Goal: Task Accomplishment & Management: Use online tool/utility

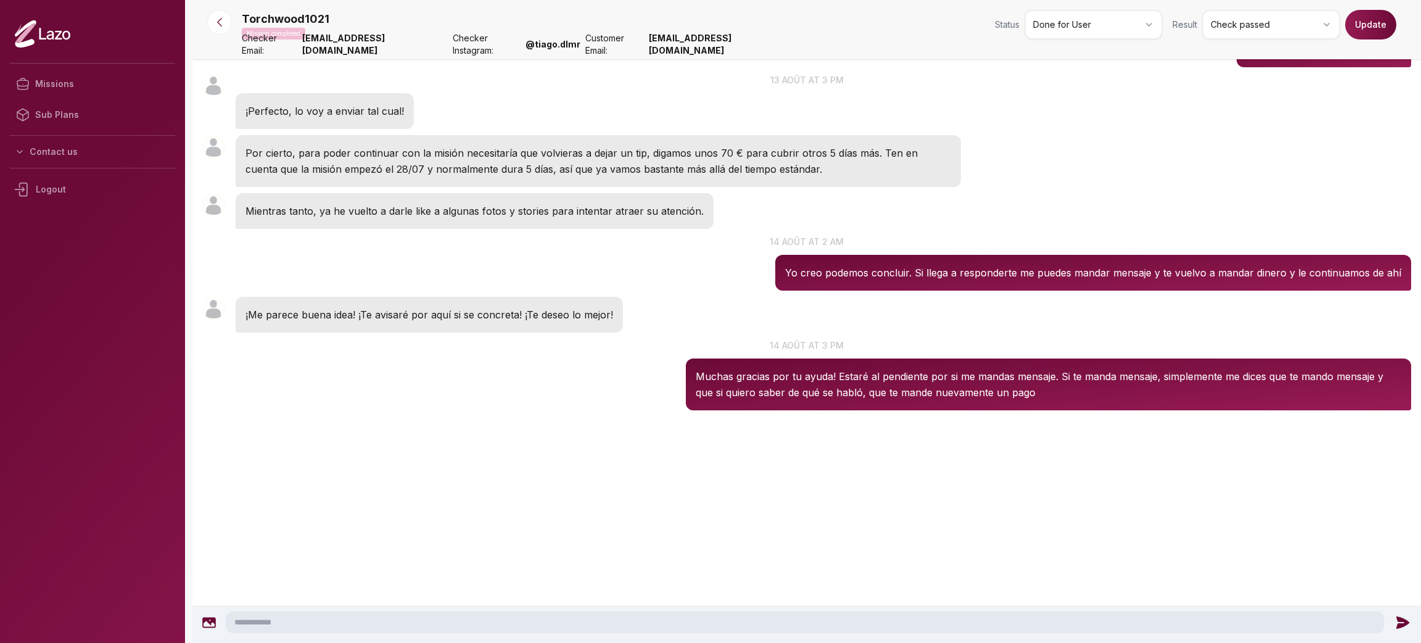
scroll to position [2283, 0]
click at [708, 248] on p "14 août at 2 am" at bounding box center [806, 241] width 1229 height 13
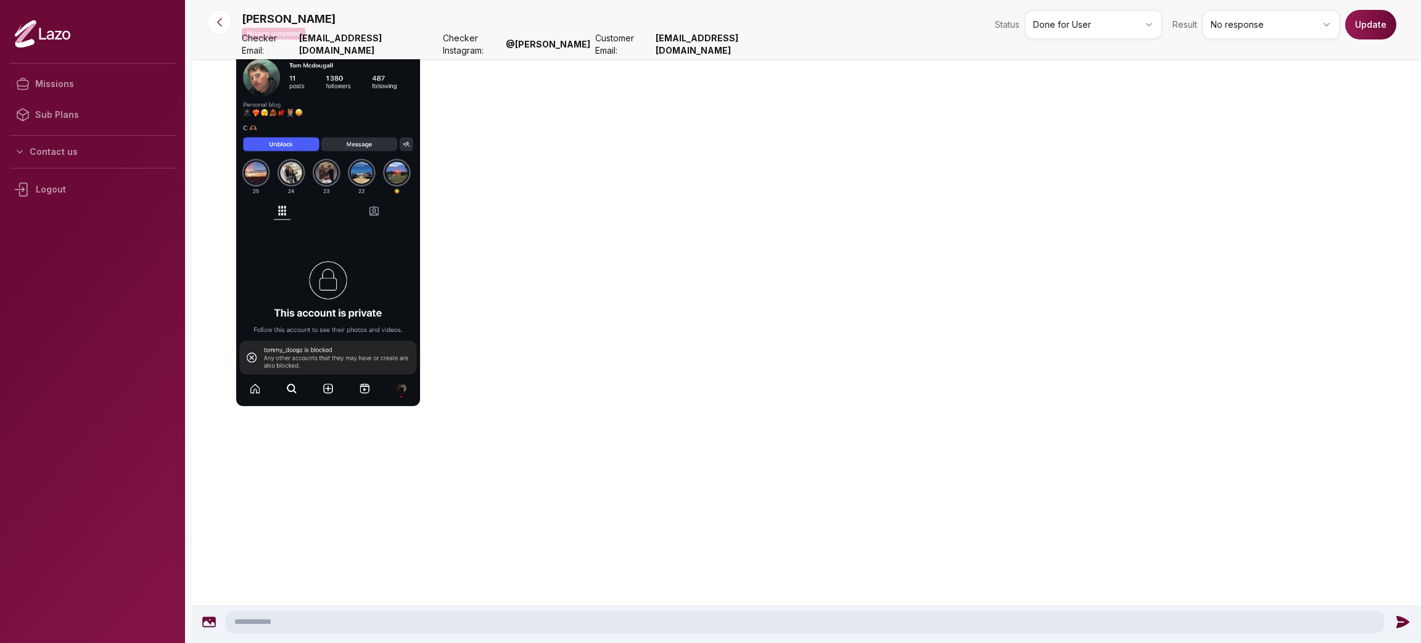
scroll to position [1378, 0]
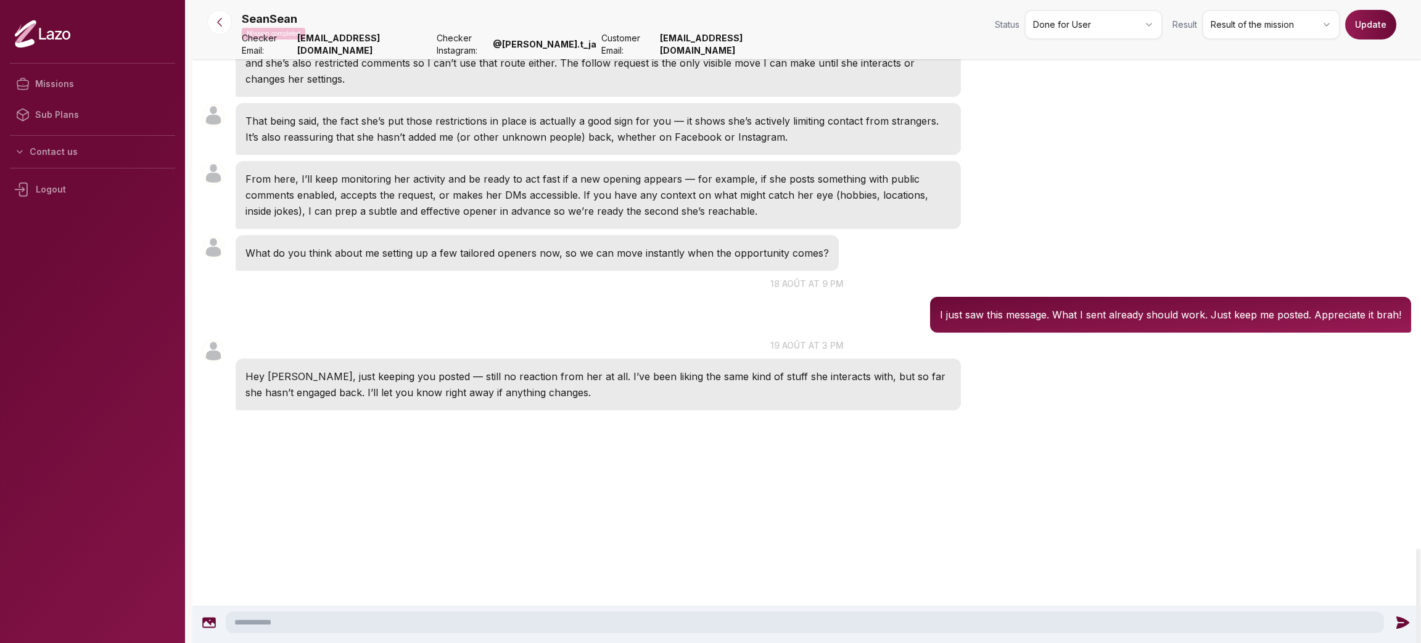
scroll to position [4210, 0]
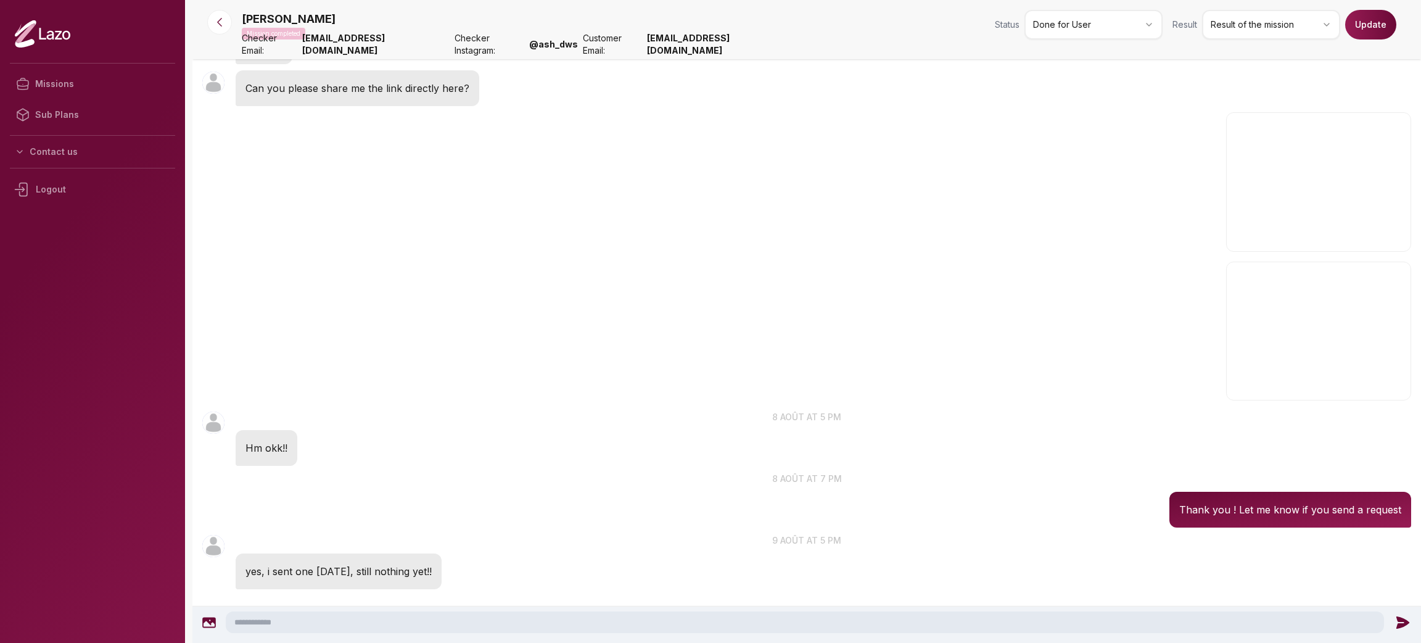
scroll to position [1020, 0]
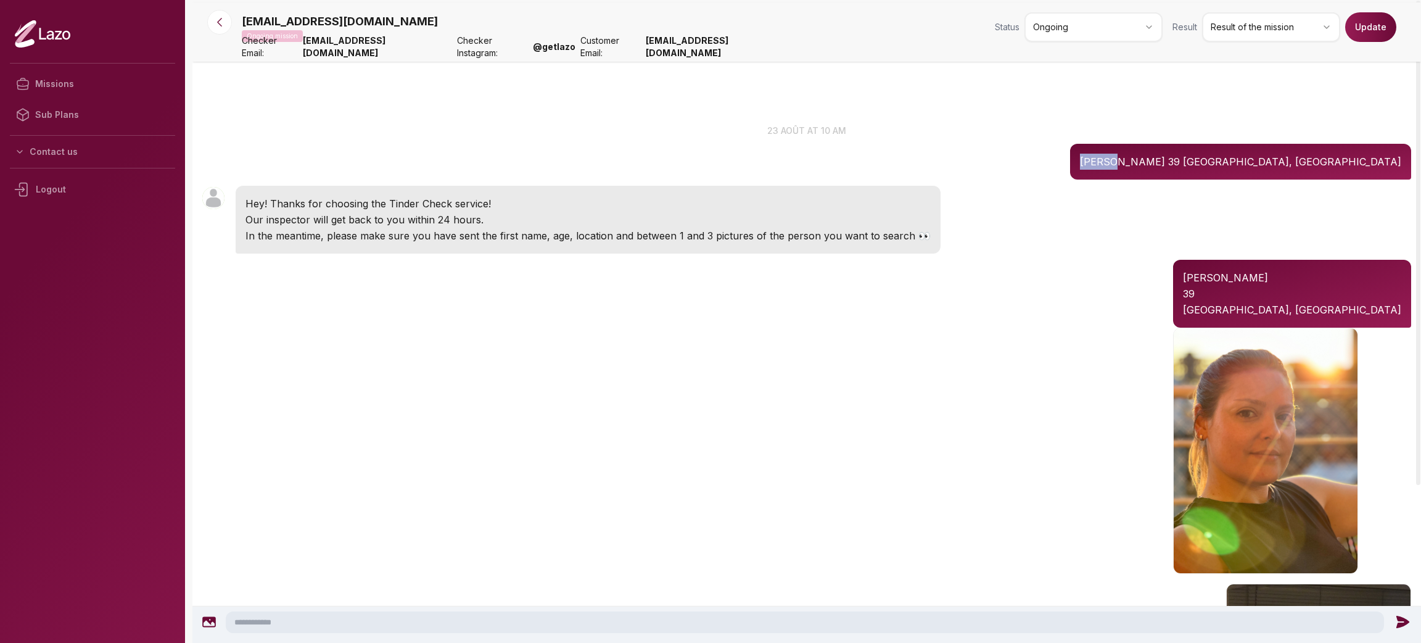
drag, startPoint x: 1245, startPoint y: 162, endPoint x: 1276, endPoint y: 157, distance: 31.2
click at [1276, 157] on div "vicky 39 Buenos Aires, argentina" at bounding box center [1240, 162] width 341 height 36
copy p "vicky"
drag, startPoint x: 1291, startPoint y: 158, endPoint x: 1409, endPoint y: 155, distance: 117.9
click at [1409, 155] on div "vicky 39 Buenos Aires, argentina" at bounding box center [1240, 162] width 341 height 36
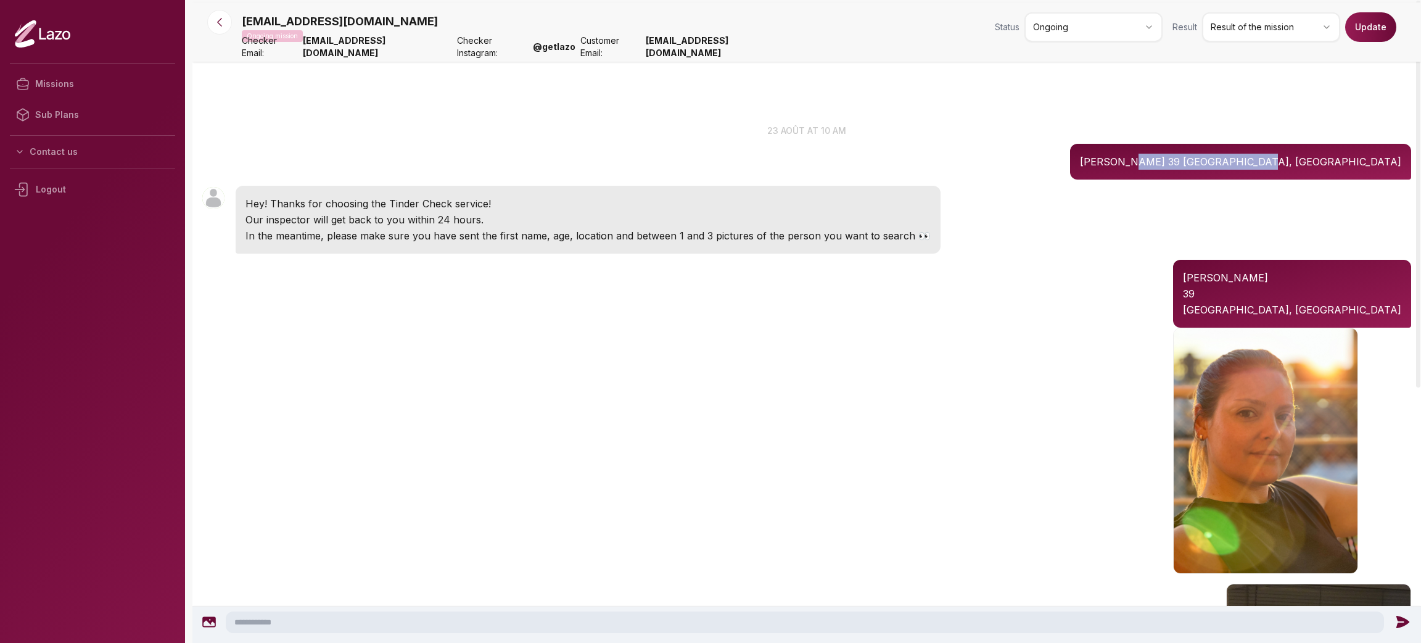
copy p "Buenos Aires, argentina"
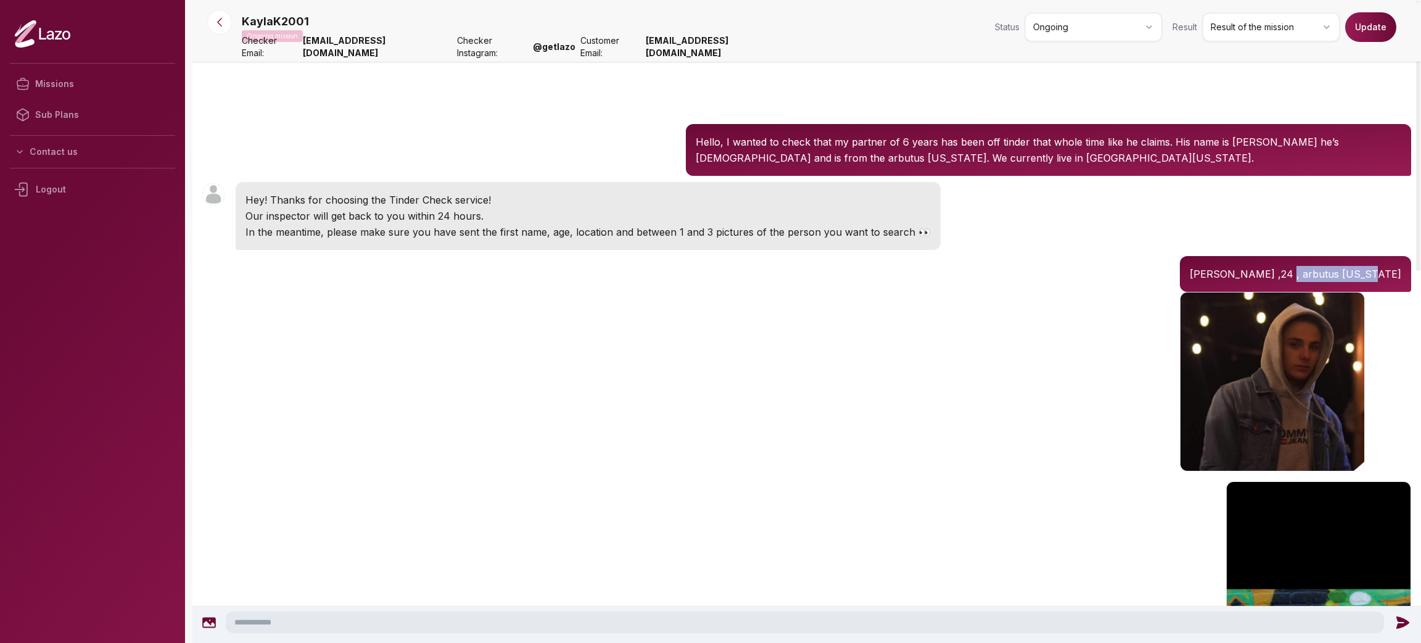
drag, startPoint x: 1320, startPoint y: 273, endPoint x: 1403, endPoint y: 269, distance: 83.4
click at [1403, 269] on div "[PERSON_NAME] ,24 , arbutus [US_STATE]" at bounding box center [1295, 274] width 231 height 36
copy p "arbutus [US_STATE]"
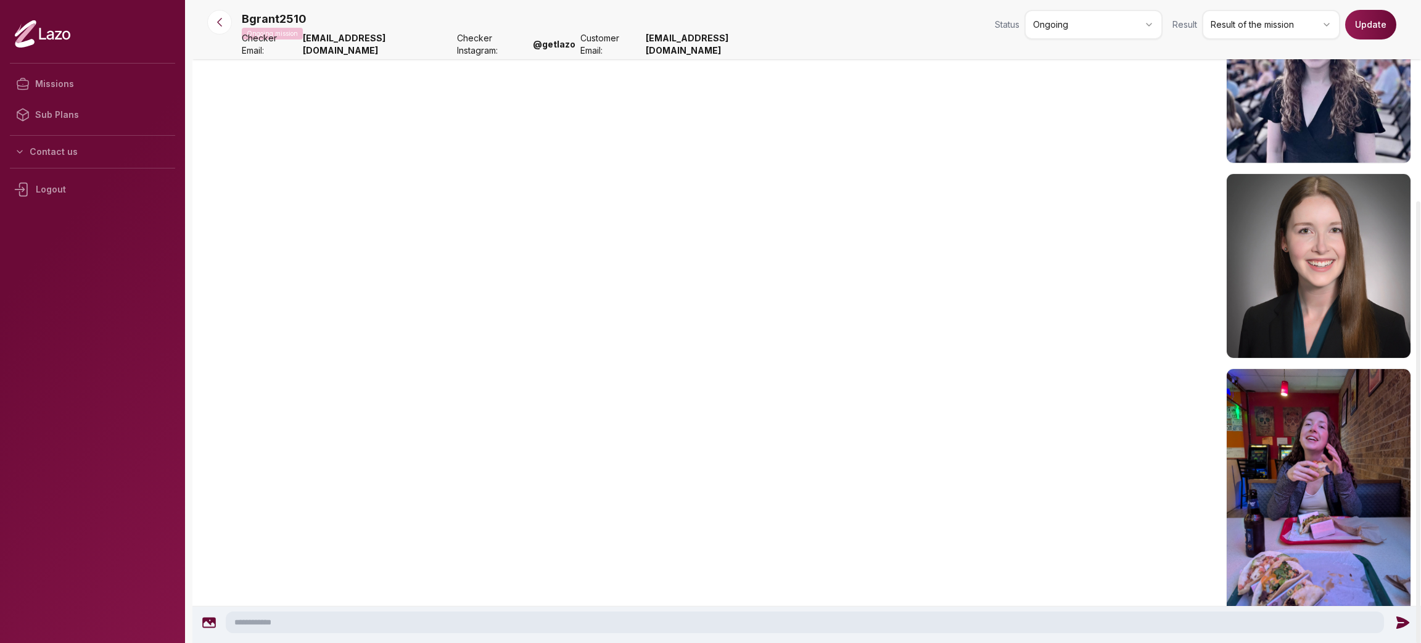
scroll to position [359, 0]
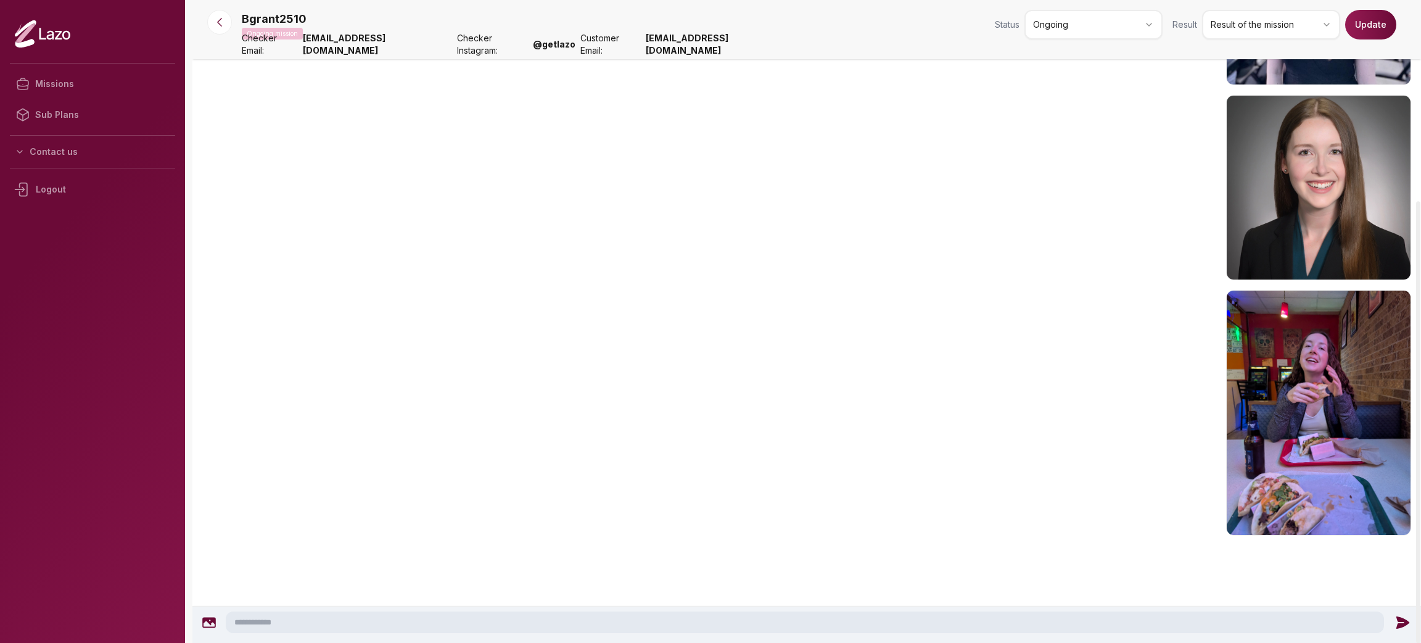
drag, startPoint x: 1310, startPoint y: 433, endPoint x: 1318, endPoint y: 198, distance: 235.2
click at [1318, 198] on img "button" at bounding box center [1318, 187] width 185 height 185
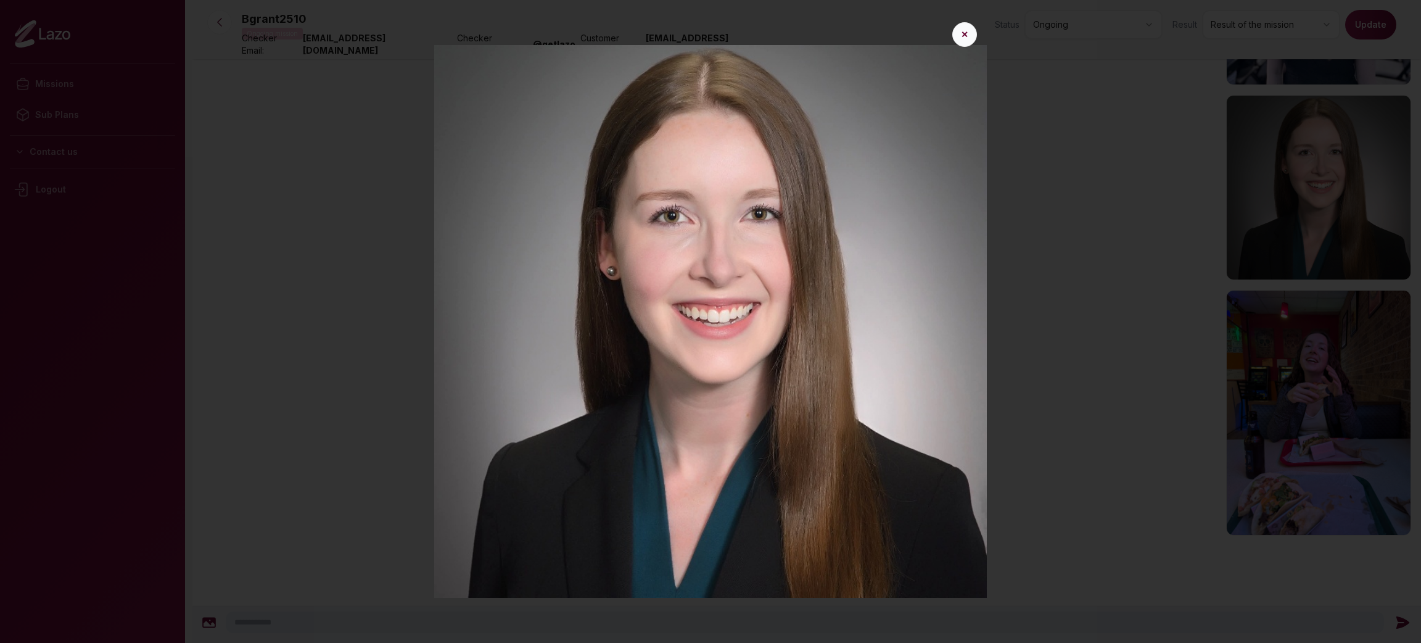
drag, startPoint x: 1318, startPoint y: 198, endPoint x: 963, endPoint y: 22, distance: 396.5
click at [963, 22] on button "✕" at bounding box center [965, 34] width 25 height 25
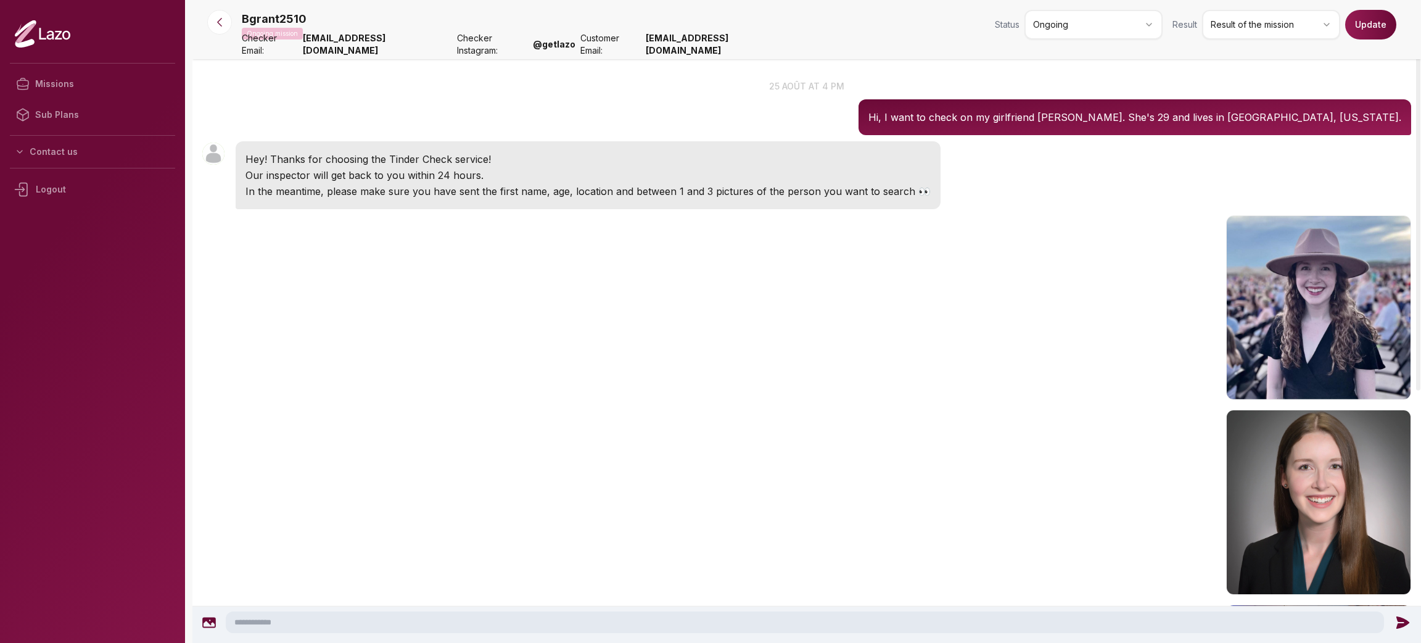
scroll to position [44, 0]
drag, startPoint x: 1309, startPoint y: 114, endPoint x: 1402, endPoint y: 105, distance: 93.6
click at [1402, 105] on div "Hi, I want to check on my girlfriend [PERSON_NAME]. She's 29 and lives in [GEOG…" at bounding box center [1135, 117] width 553 height 36
copy p "[GEOGRAPHIC_DATA], [US_STATE]."
